Goal: Task Accomplishment & Management: Use online tool/utility

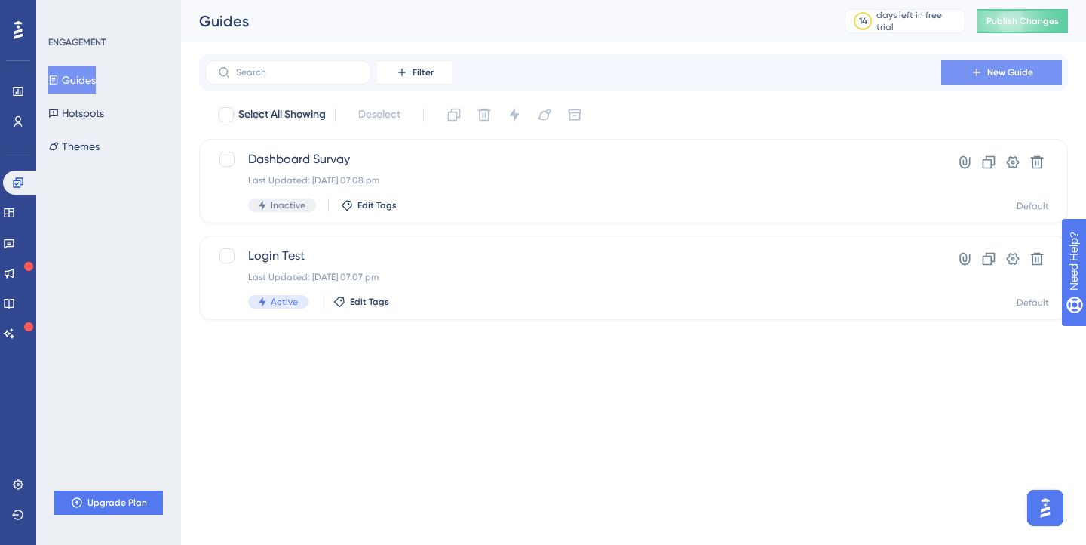
click at [1009, 67] on span "New Guide" at bounding box center [1010, 72] width 46 height 12
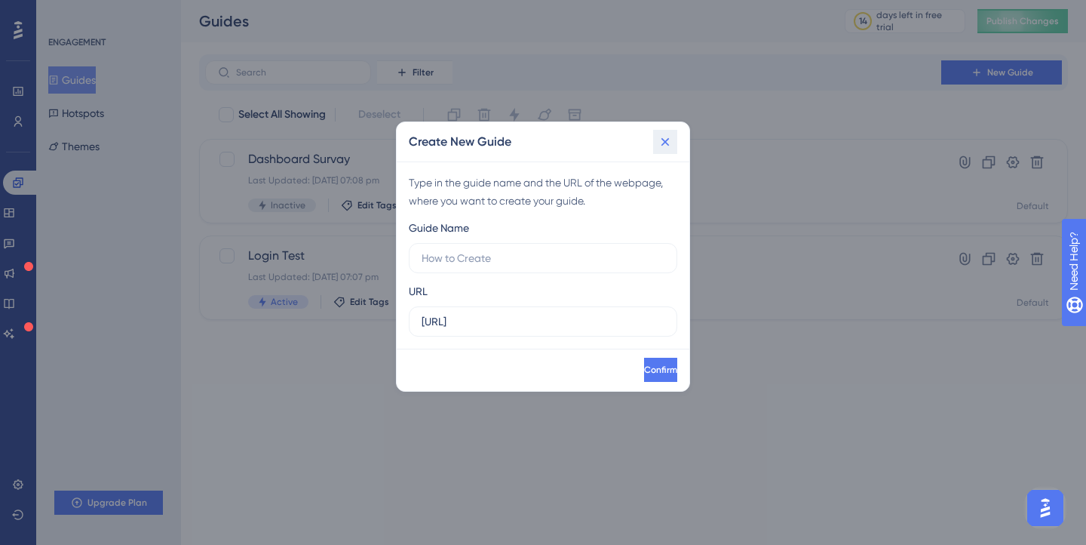
click at [671, 140] on icon at bounding box center [665, 141] width 15 height 15
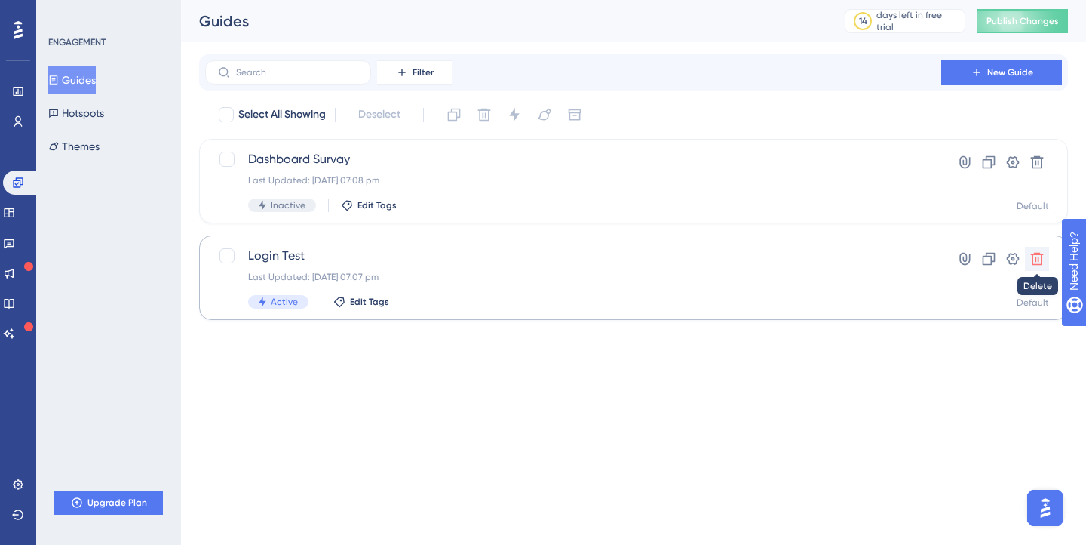
click at [1036, 259] on icon at bounding box center [1037, 258] width 15 height 15
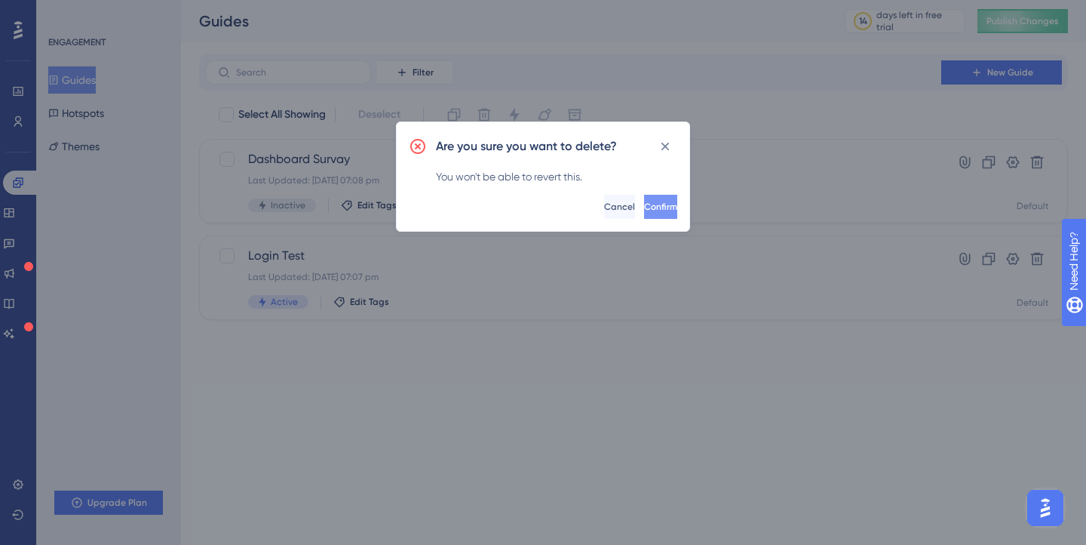
click at [649, 196] on button "Confirm" at bounding box center [660, 207] width 33 height 24
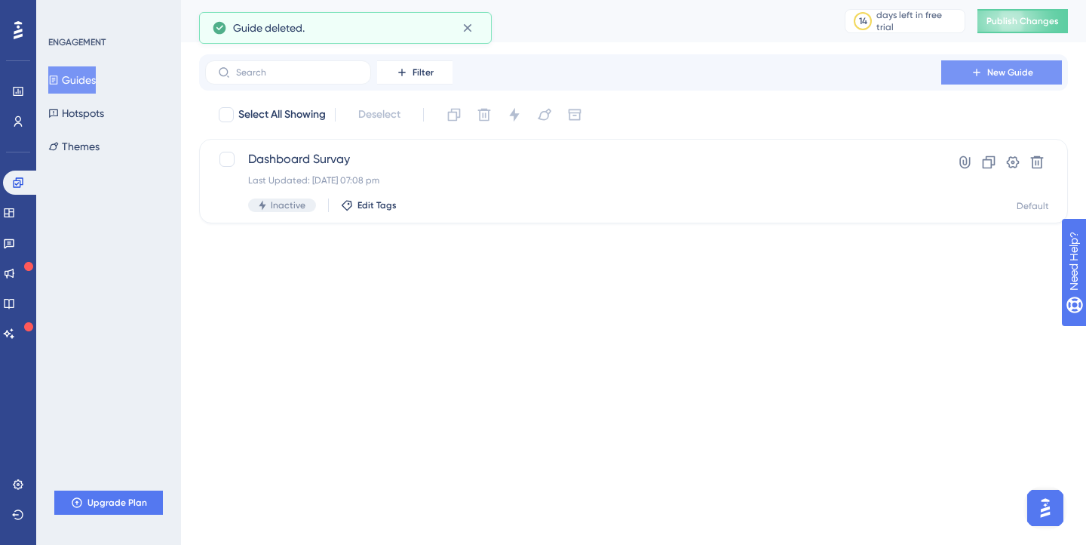
click at [1004, 72] on span "New Guide" at bounding box center [1010, 72] width 46 height 12
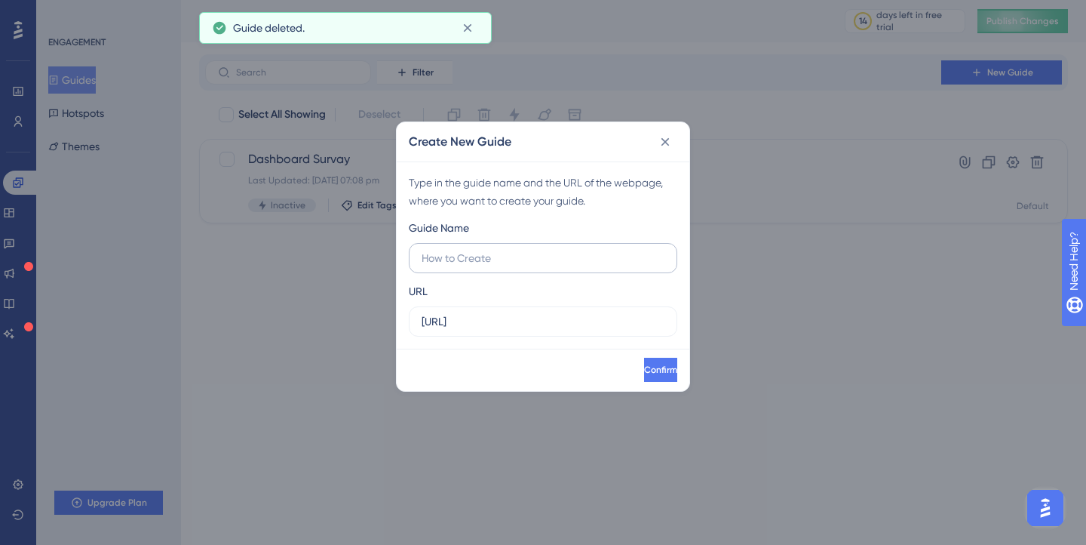
click at [539, 266] on label at bounding box center [543, 258] width 269 height 30
click at [539, 266] on input "text" at bounding box center [543, 258] width 243 height 17
click at [551, 314] on input "http://localhost:8080" at bounding box center [543, 321] width 243 height 17
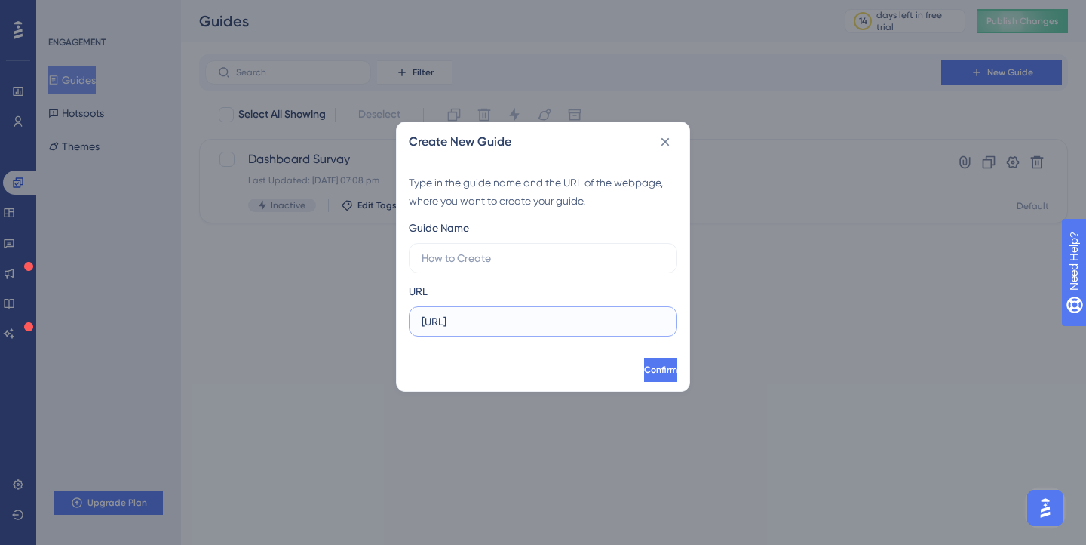
paste input "/dashboard"
type input "http://localhost:8080/dashboard"
click at [567, 250] on input "text" at bounding box center [543, 258] width 243 height 17
type input "Dashboard Guide"
click at [661, 368] on button "Confirm" at bounding box center [660, 370] width 33 height 24
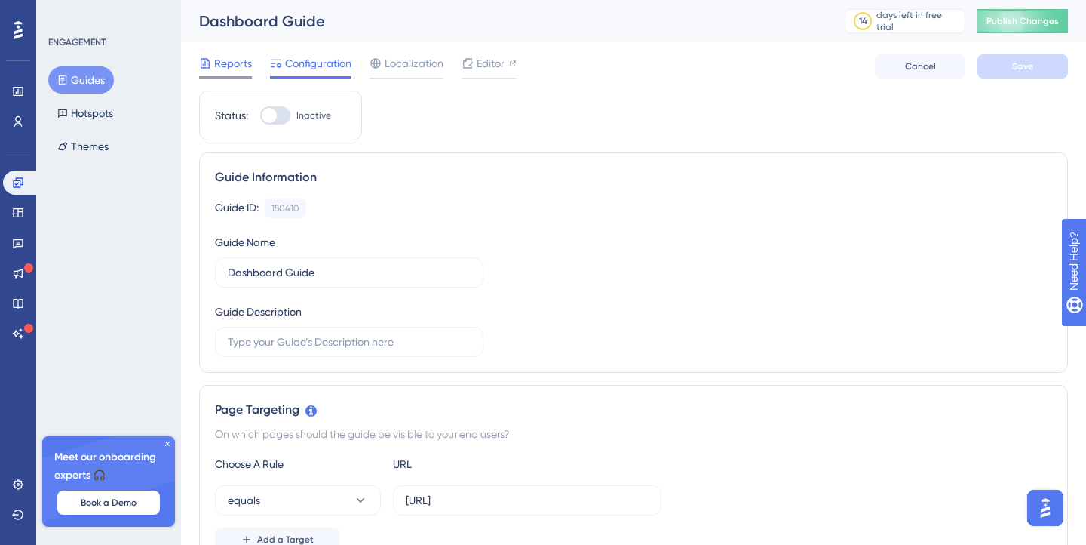
click at [244, 64] on span "Reports" at bounding box center [233, 63] width 38 height 18
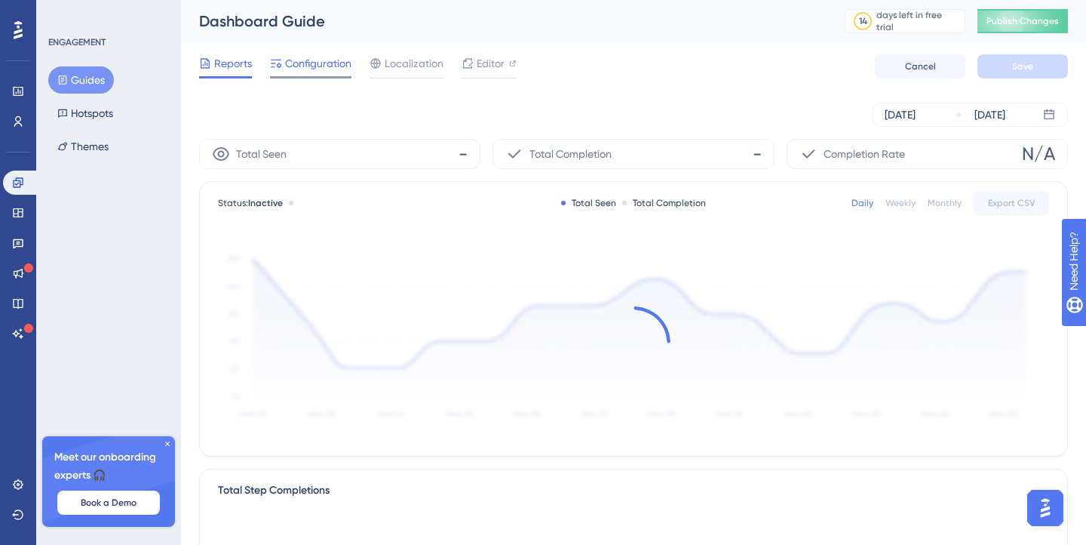
click at [295, 64] on span "Configuration" at bounding box center [318, 63] width 66 height 18
